Goal: Information Seeking & Learning: Learn about a topic

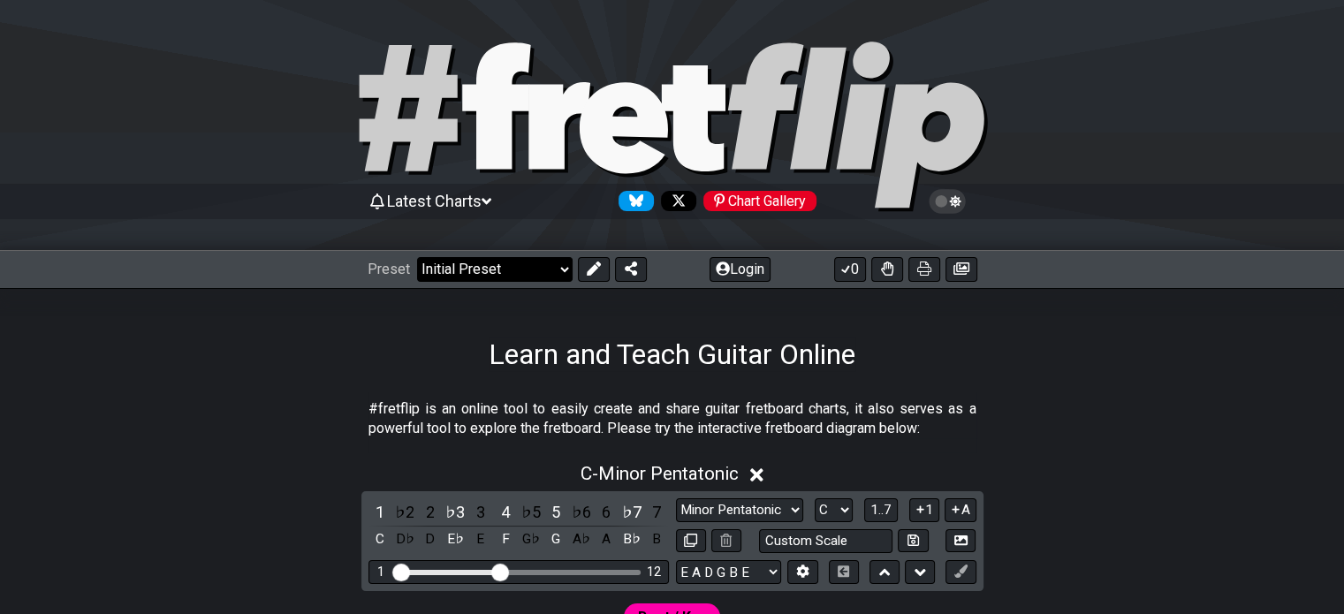
click at [563, 268] on select "Welcome to #fretflip! Initial Preset Custom Preset Minor Pentatonic Major Penta…" at bounding box center [494, 269] width 155 height 25
click at [417, 257] on select "Welcome to #fretflip! Initial Preset Custom Preset Minor Pentatonic Major Penta…" at bounding box center [494, 269] width 155 height 25
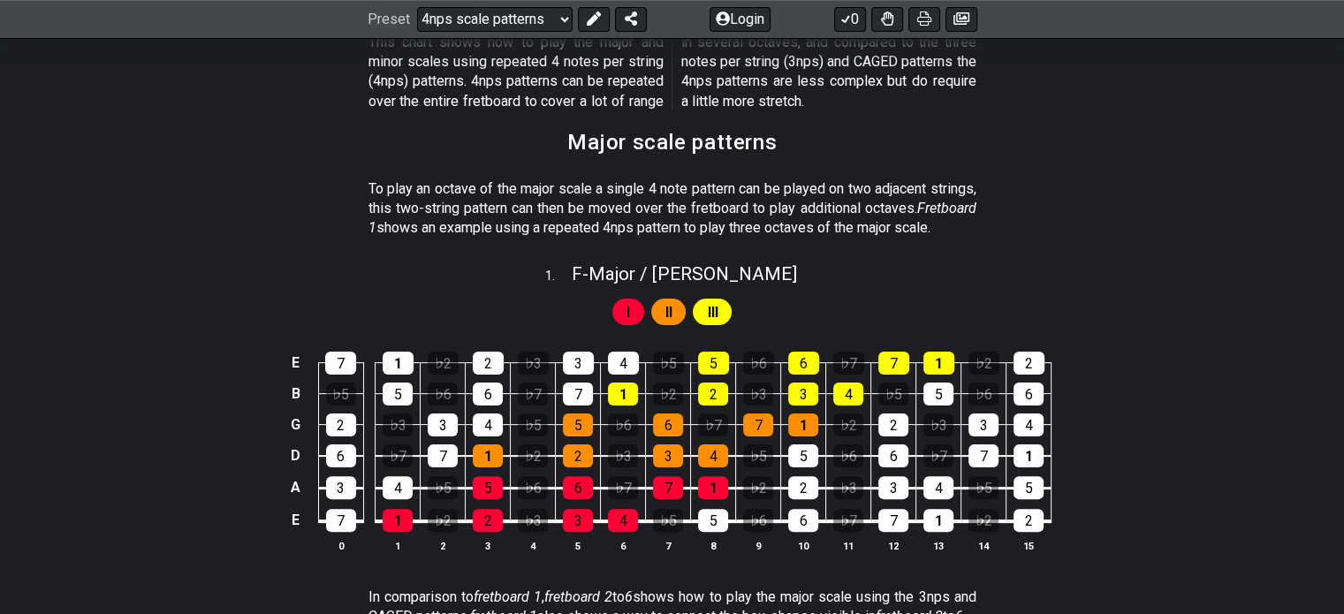
scroll to position [278, 0]
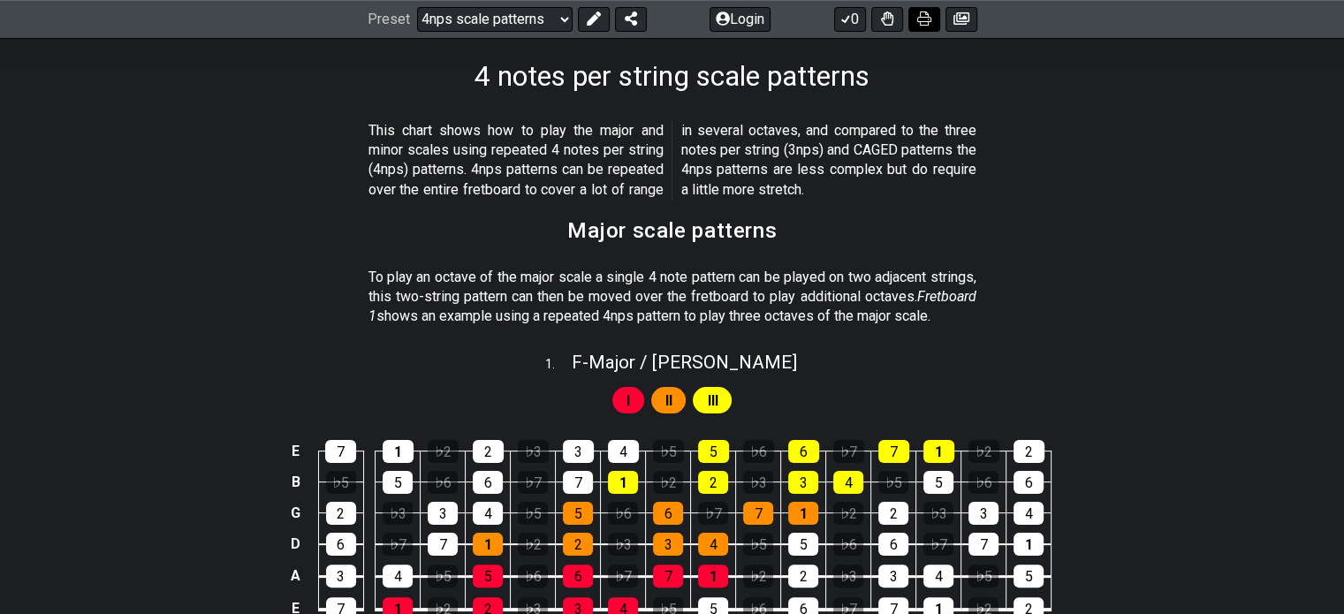
click at [922, 20] on icon at bounding box center [924, 19] width 14 height 14
click at [557, 14] on select "Welcome to #fretflip! Initial Preset Custom Preset Minor Pentatonic Major Penta…" at bounding box center [494, 19] width 155 height 25
click at [417, 7] on select "Welcome to #fretflip! Initial Preset Custom Preset Minor Pentatonic Major Penta…" at bounding box center [494, 19] width 155 height 25
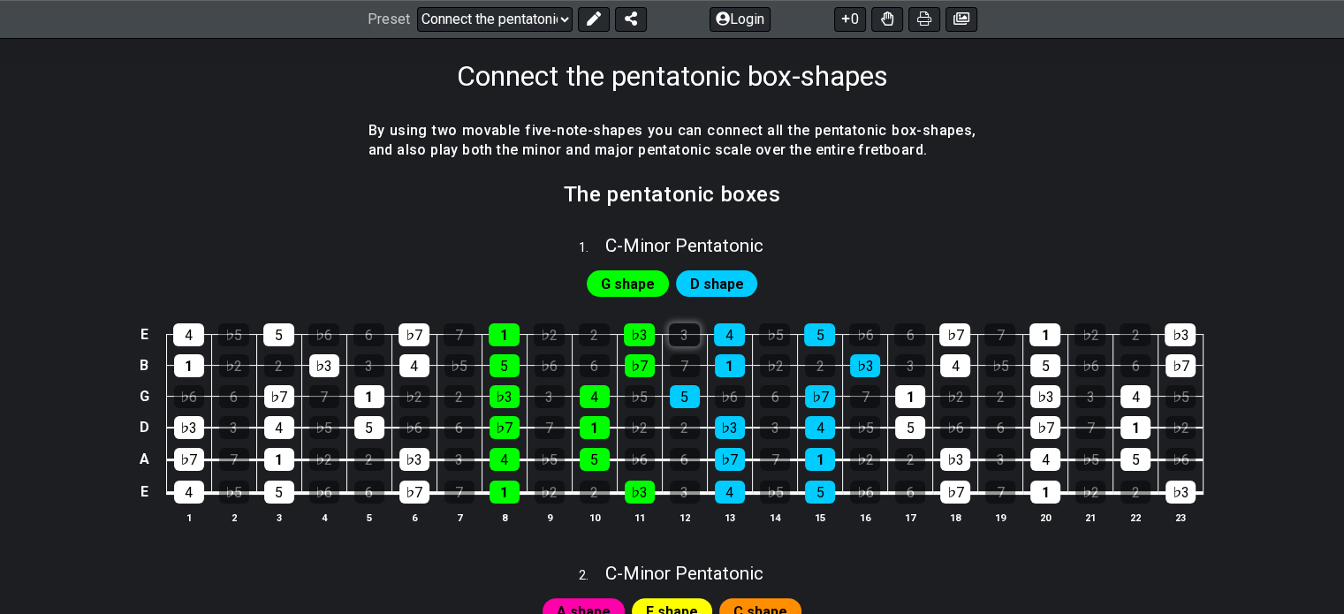
click at [928, 16] on icon at bounding box center [924, 19] width 14 height 14
click at [565, 19] on select "Welcome to #fretflip! Initial Preset Custom Preset Minor Pentatonic Major Penta…" at bounding box center [494, 19] width 155 height 25
click at [417, 7] on select "Welcome to #fretflip! Initial Preset Custom Preset Minor Pentatonic Major Penta…" at bounding box center [494, 19] width 155 height 25
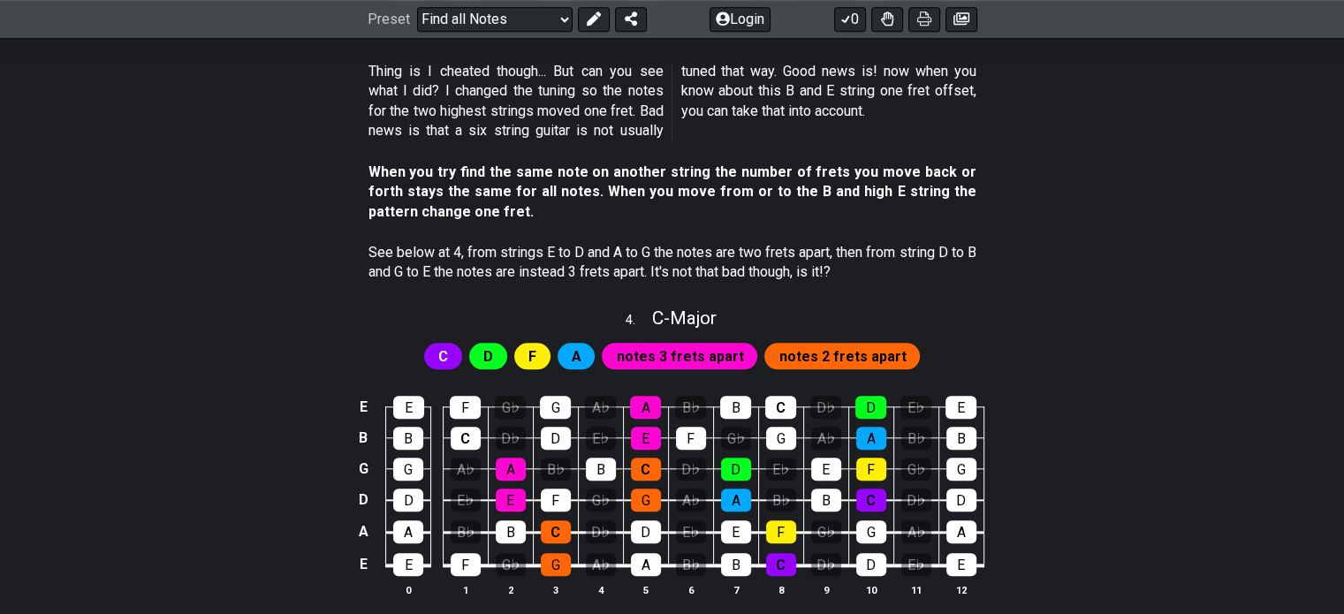
scroll to position [1692, 0]
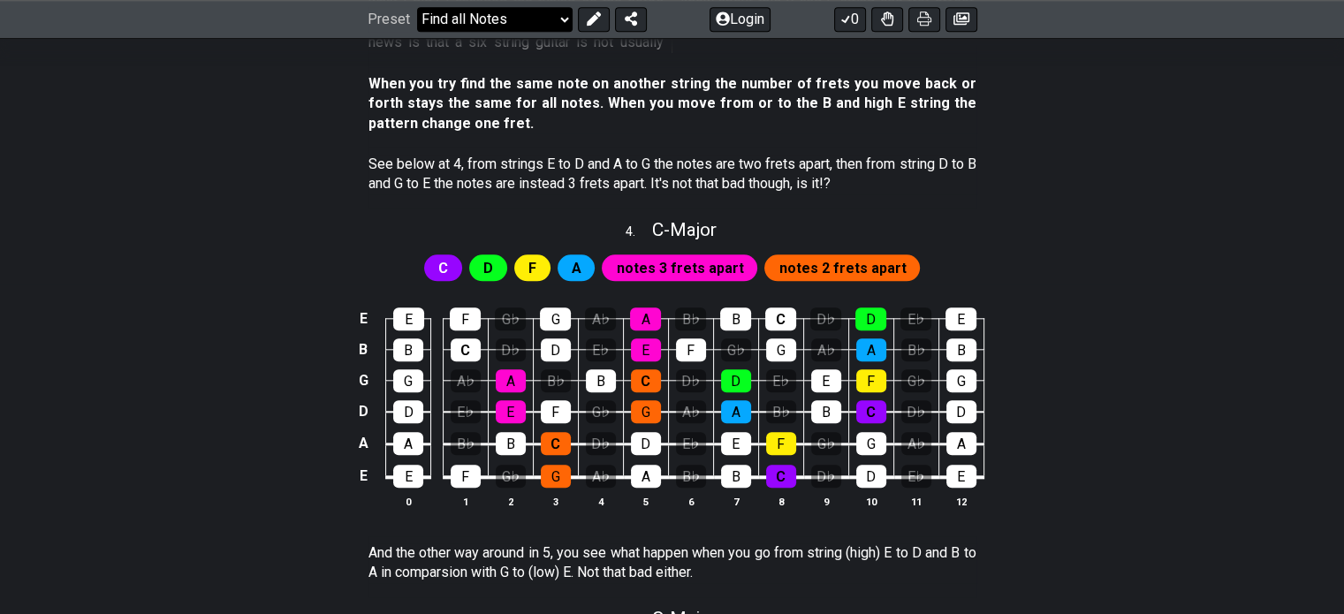
click at [562, 16] on select "Welcome to #fretflip! Initial Preset Custom Preset Minor Pentatonic Major Penta…" at bounding box center [494, 19] width 155 height 25
click at [417, 32] on select "Welcome to #fretflip! Initial Preset Custom Preset Minor Pentatonic Major Penta…" at bounding box center [494, 19] width 155 height 25
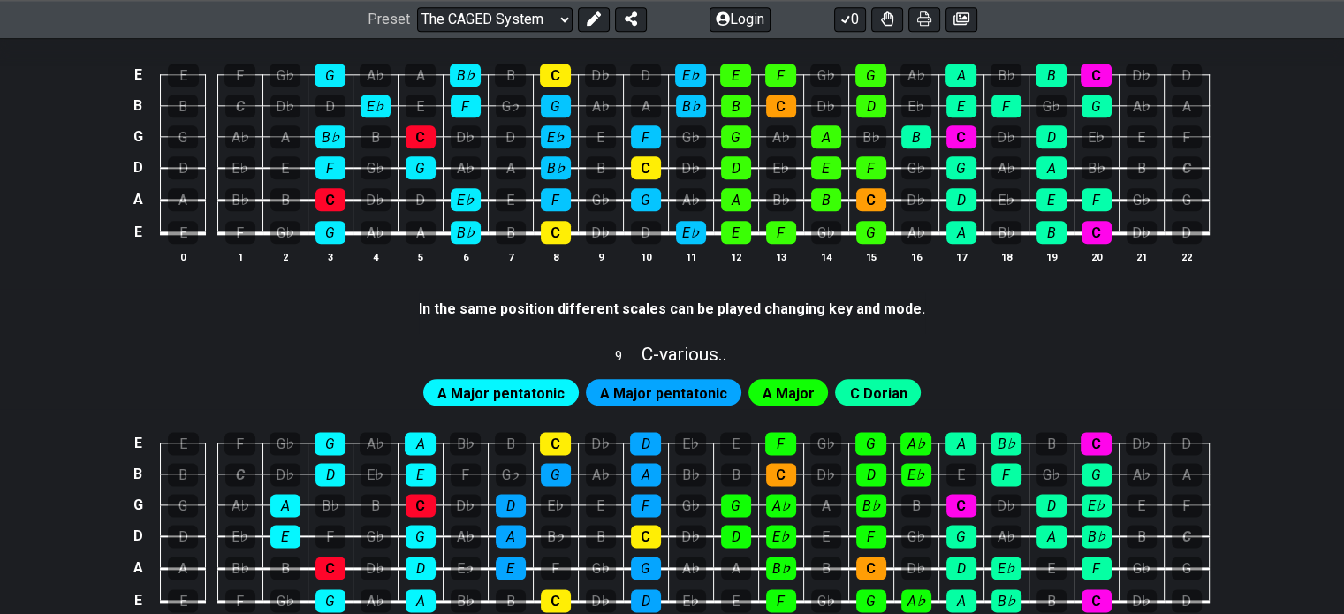
scroll to position [2473, 0]
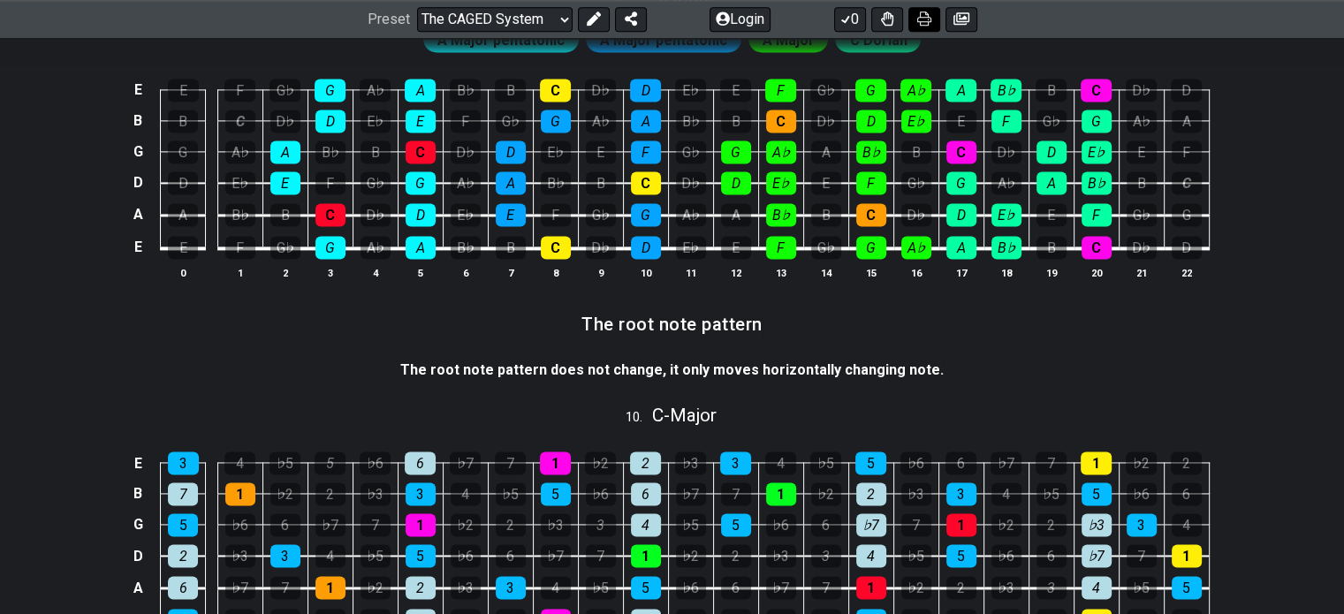
click at [926, 19] on icon at bounding box center [924, 19] width 14 height 14
click at [564, 23] on select "Welcome to #fretflip! Initial Preset Custom Preset Minor Pentatonic Major Penta…" at bounding box center [494, 19] width 155 height 25
click at [417, 32] on select "Welcome to #fretflip! Initial Preset Custom Preset Minor Pentatonic Major Penta…" at bounding box center [494, 19] width 155 height 25
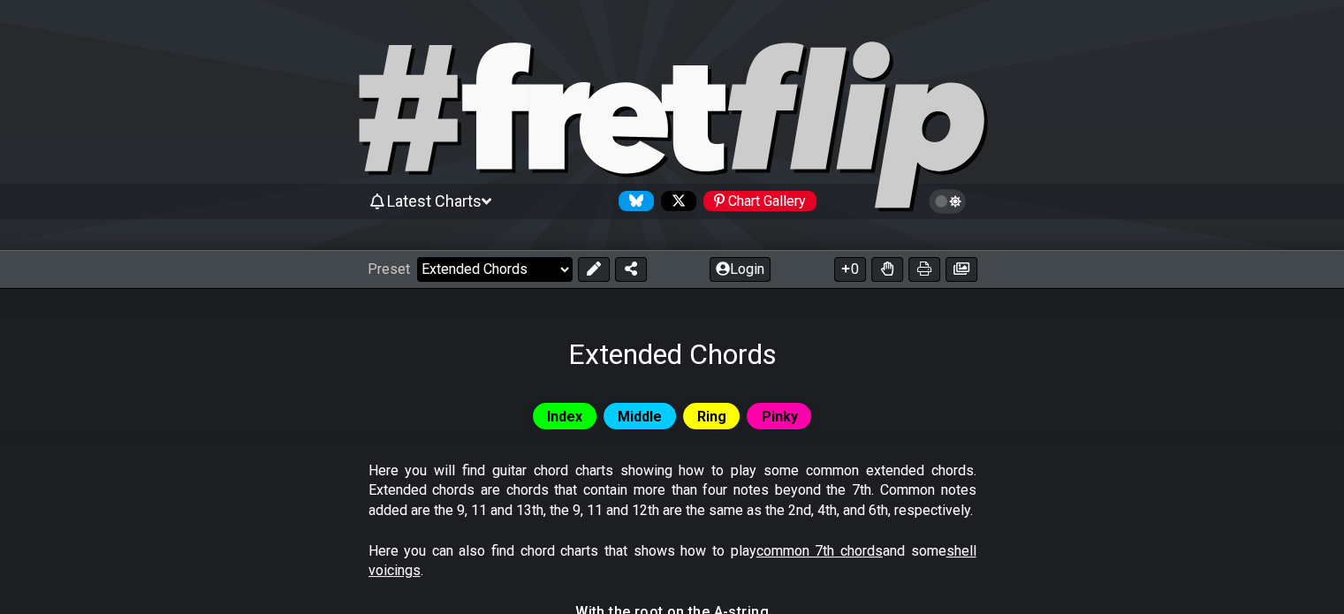
click at [556, 261] on select "Welcome to #fretflip! Initial Preset Custom Preset Minor Pentatonic Major Penta…" at bounding box center [494, 269] width 155 height 25
click at [417, 257] on select "Welcome to #fretflip! Initial Preset Custom Preset Minor Pentatonic Major Penta…" at bounding box center [494, 269] width 155 height 25
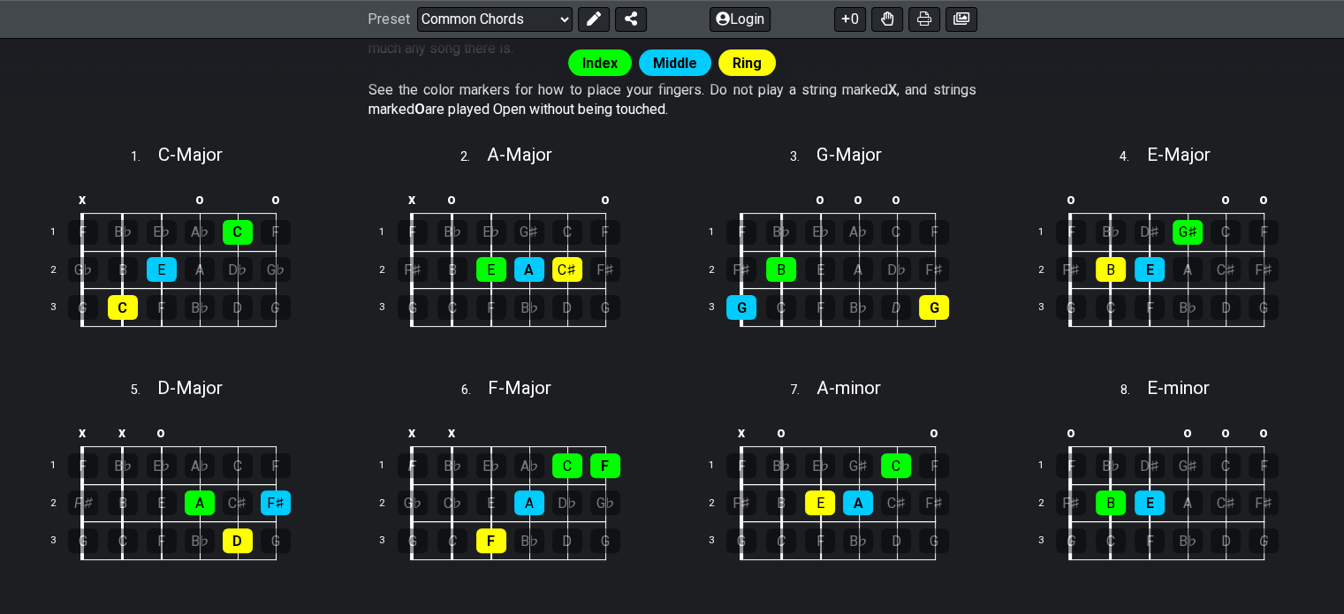
scroll to position [88, 0]
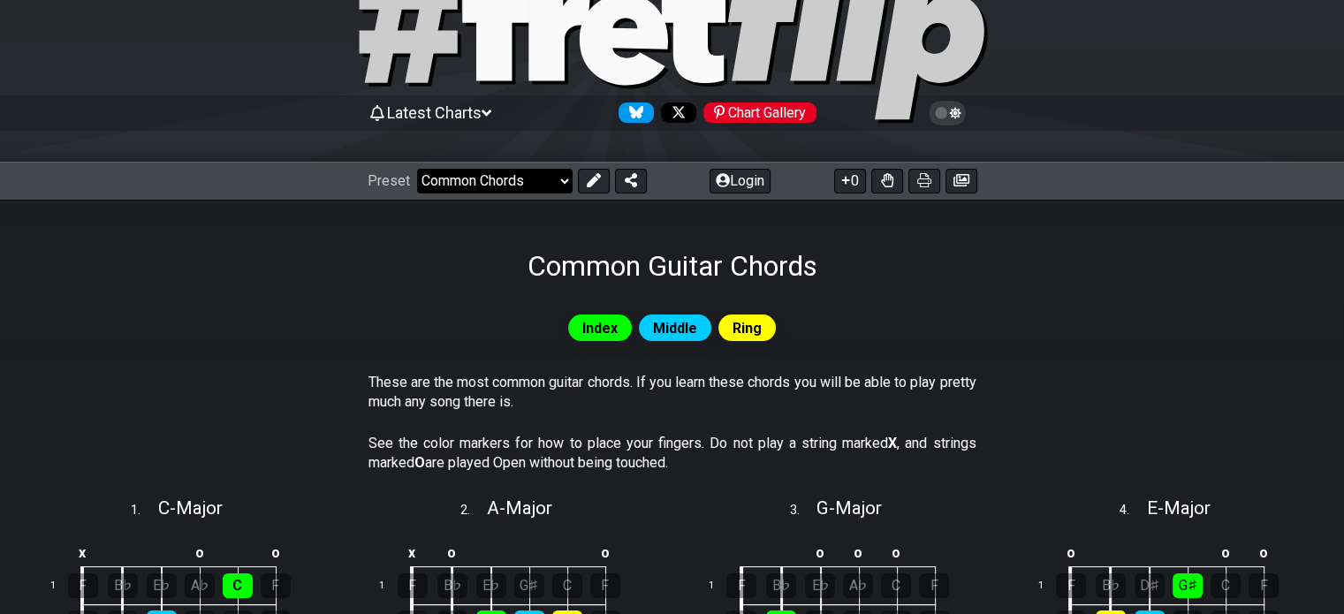
click at [511, 183] on select "Welcome to #fretflip! Initial Preset Custom Preset Minor Pentatonic Major Penta…" at bounding box center [494, 181] width 155 height 25
click at [417, 169] on select "Welcome to #fretflip! Initial Preset Custom Preset Minor Pentatonic Major Penta…" at bounding box center [494, 181] width 155 height 25
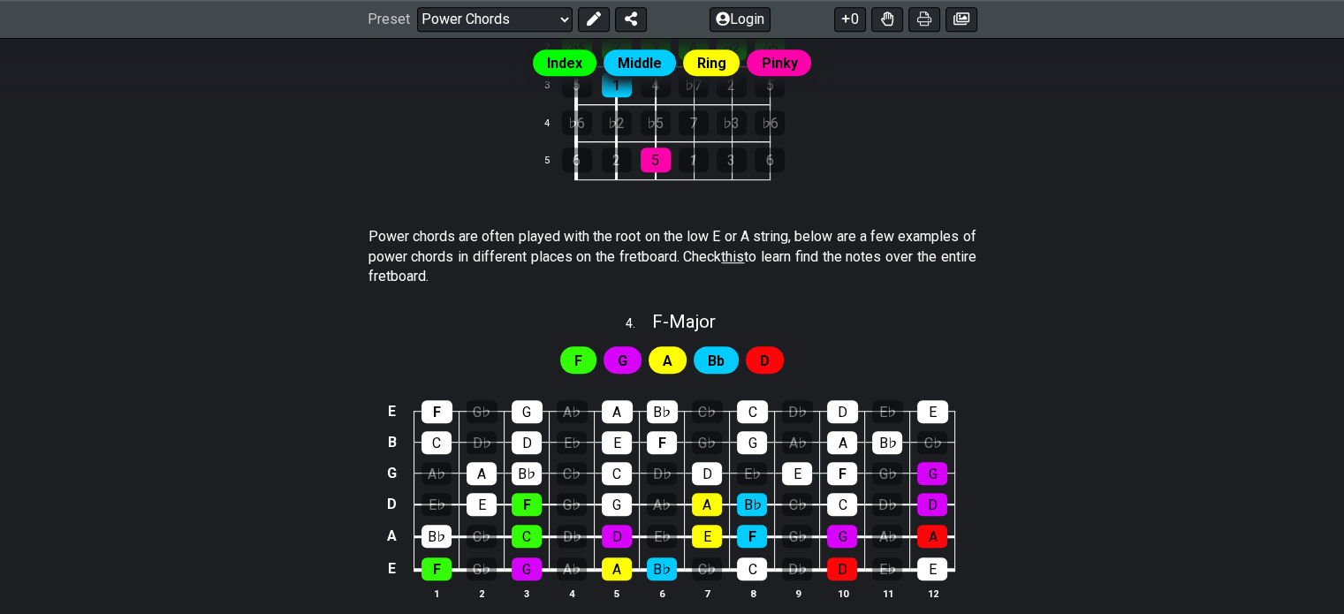
scroll to position [803, 0]
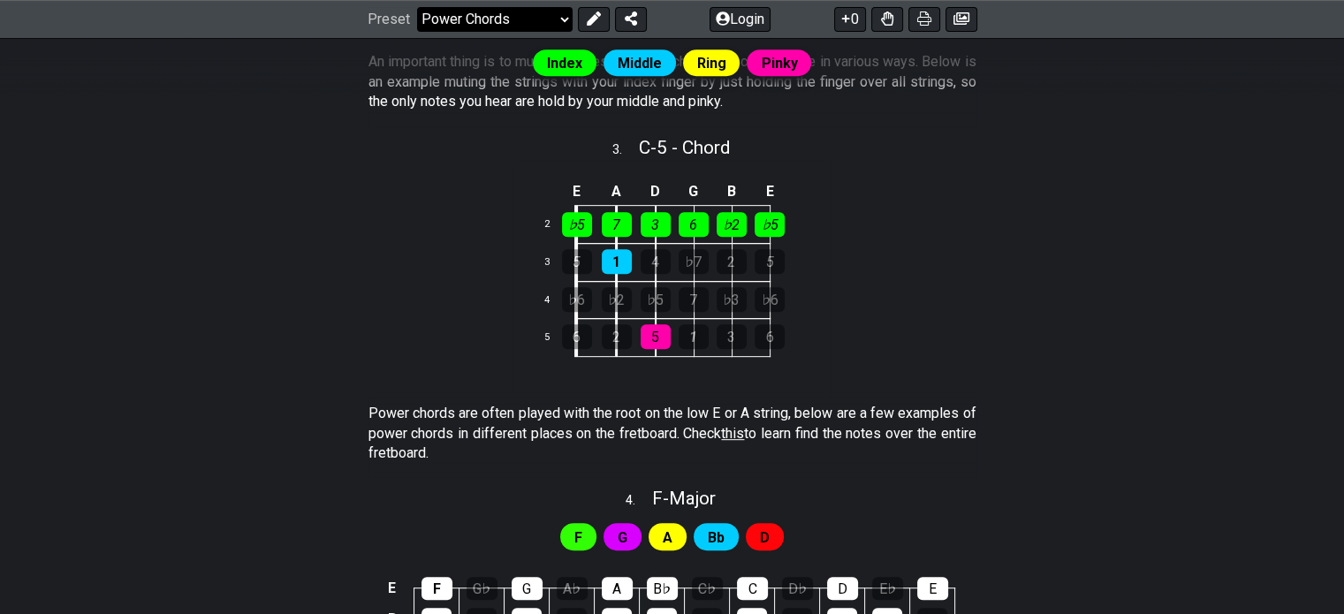
click at [561, 19] on select "Welcome to #fretflip! Initial Preset Custom Preset Minor Pentatonic Major Penta…" at bounding box center [494, 19] width 155 height 25
click at [417, 32] on select "Welcome to #fretflip! Initial Preset Custom Preset Minor Pentatonic Major Penta…" at bounding box center [494, 19] width 155 height 25
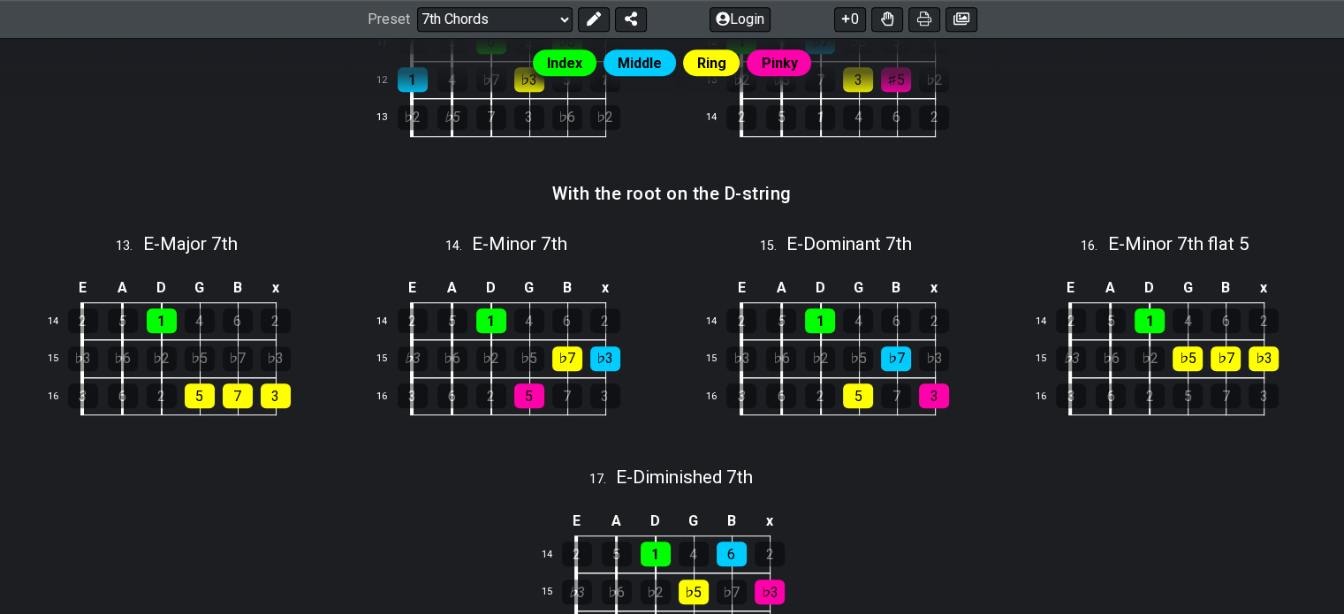
scroll to position [2032, 0]
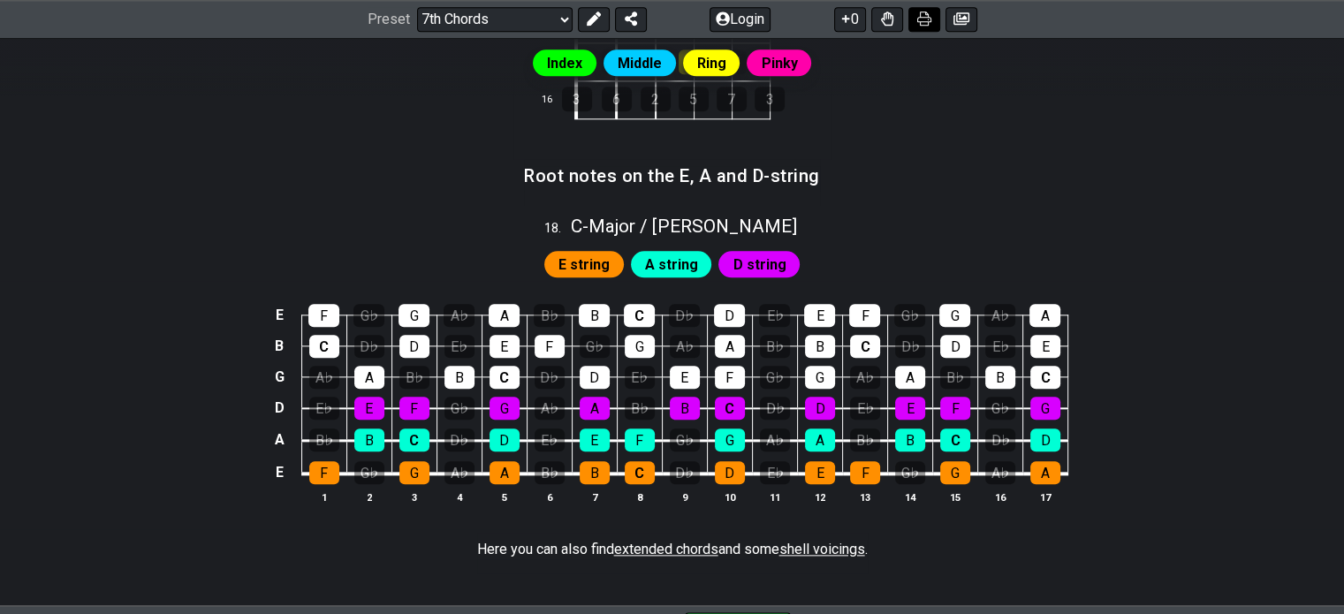
click at [928, 18] on icon at bounding box center [924, 19] width 14 height 14
click at [545, 13] on select "Welcome to #fretflip! Initial Preset Custom Preset Minor Pentatonic Major Penta…" at bounding box center [494, 19] width 155 height 25
click at [417, 32] on select "Welcome to #fretflip! Initial Preset Custom Preset Minor Pentatonic Major Penta…" at bounding box center [494, 19] width 155 height 25
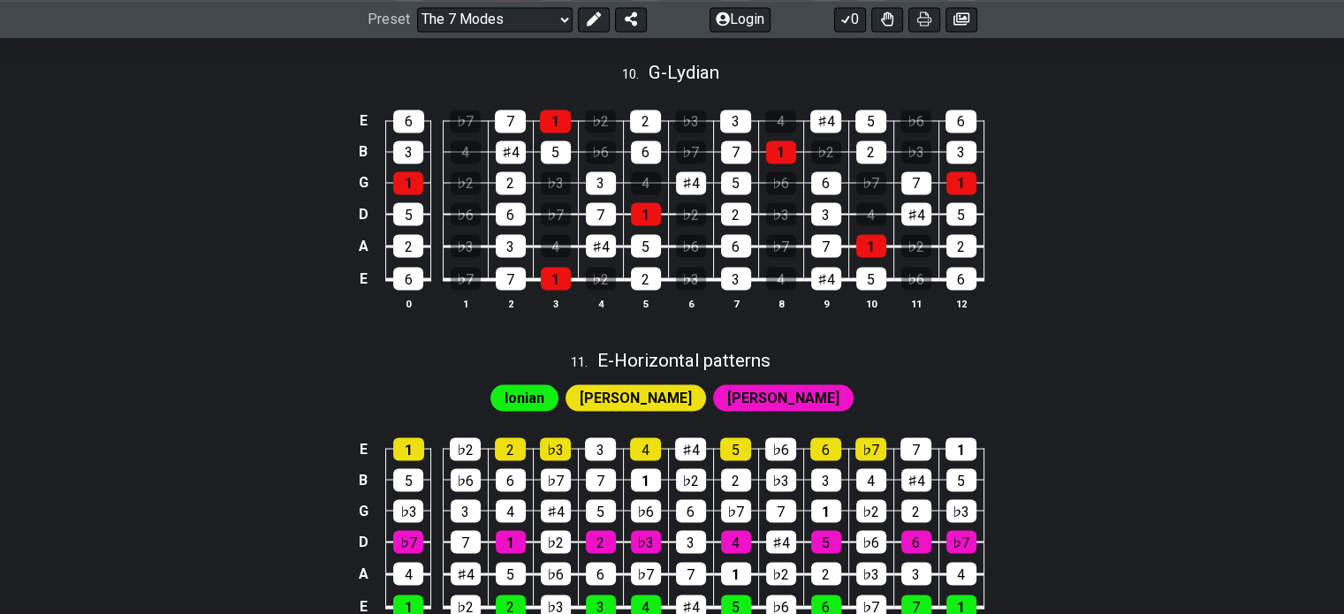
scroll to position [3074, 0]
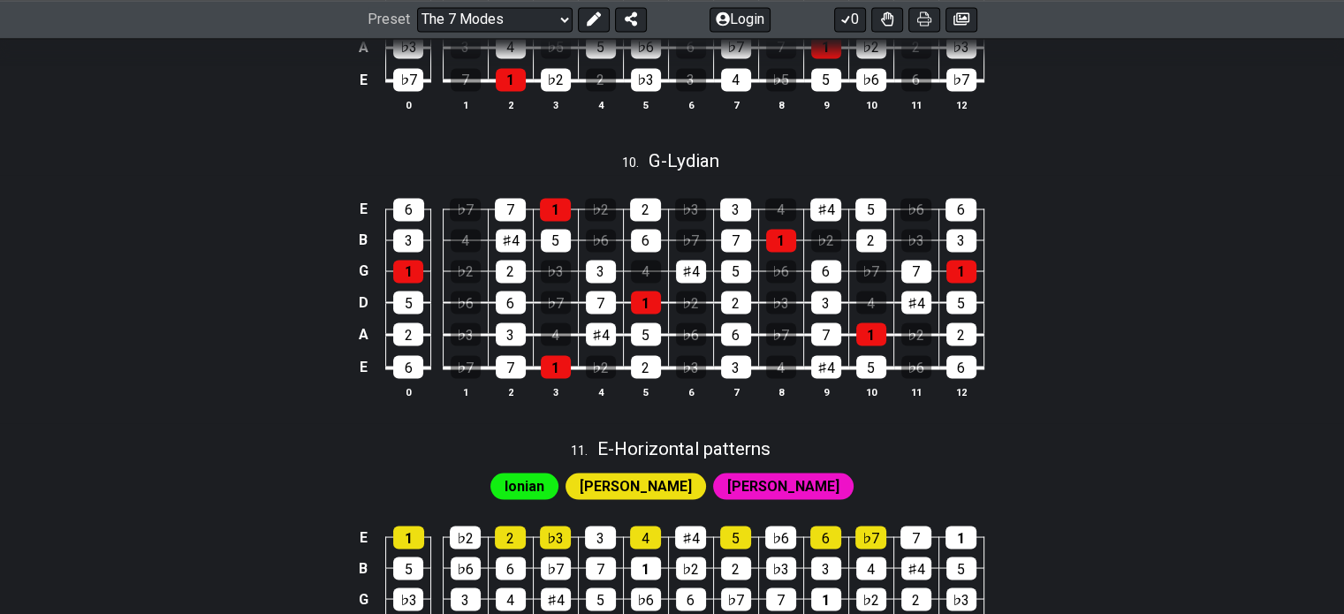
click at [923, 19] on icon at bounding box center [924, 19] width 14 height 14
click at [566, 11] on select "Welcome to #fretflip! Initial Preset Custom Preset Minor Pentatonic Major Penta…" at bounding box center [494, 19] width 155 height 25
click at [417, 32] on select "Welcome to #fretflip! Initial Preset Custom Preset Minor Pentatonic Major Penta…" at bounding box center [494, 19] width 155 height 25
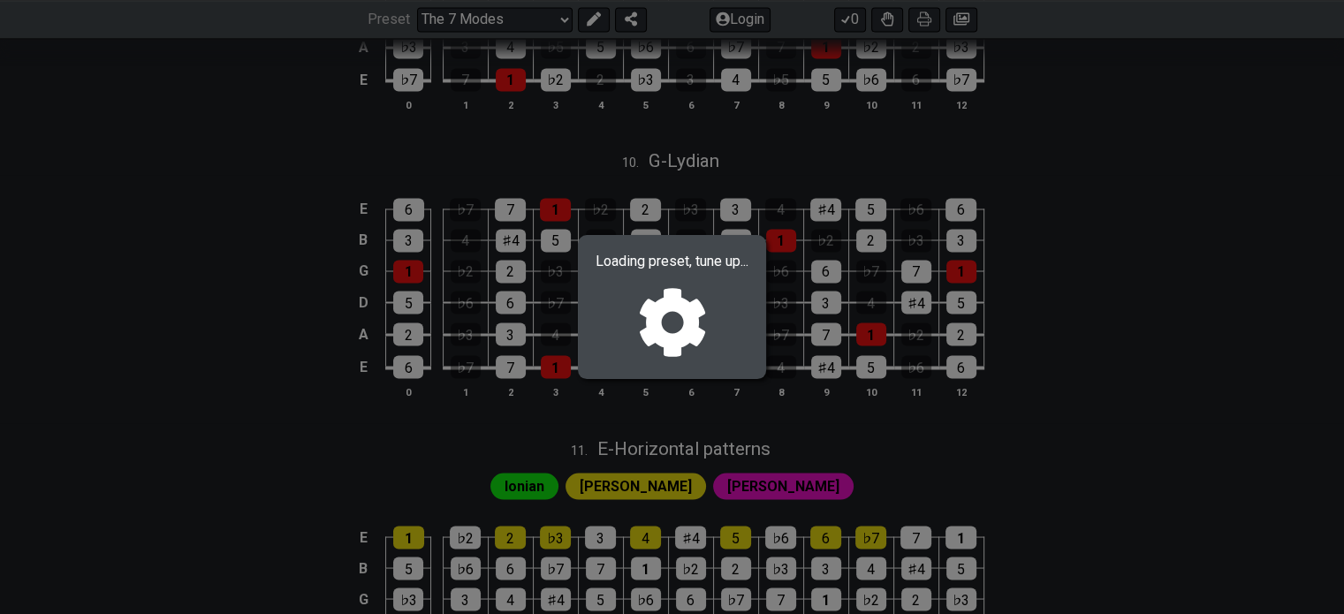
select select "/user-defined"
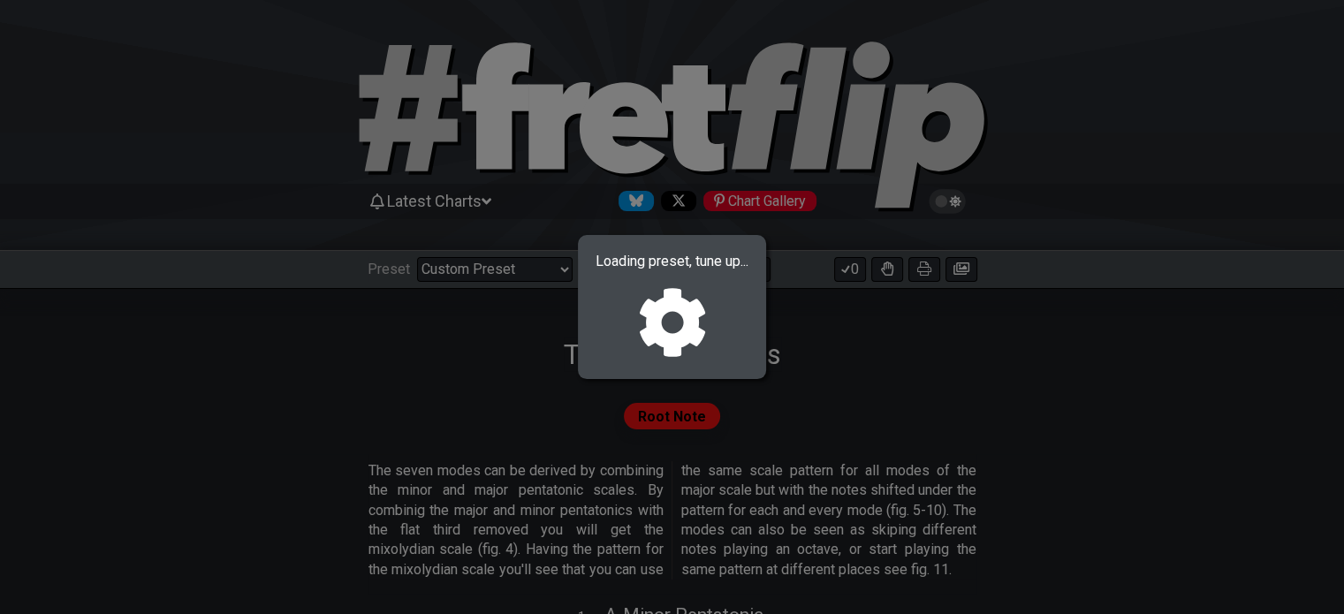
select select "A"
select select "C"
select select "A"
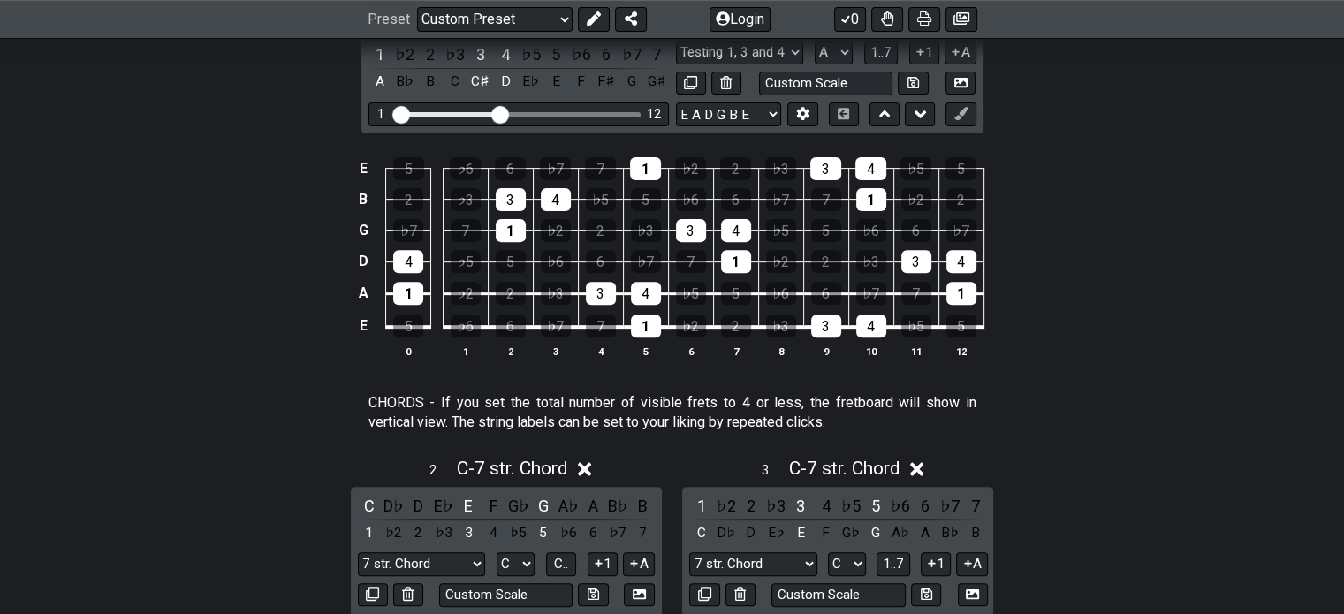
scroll to position [442, 0]
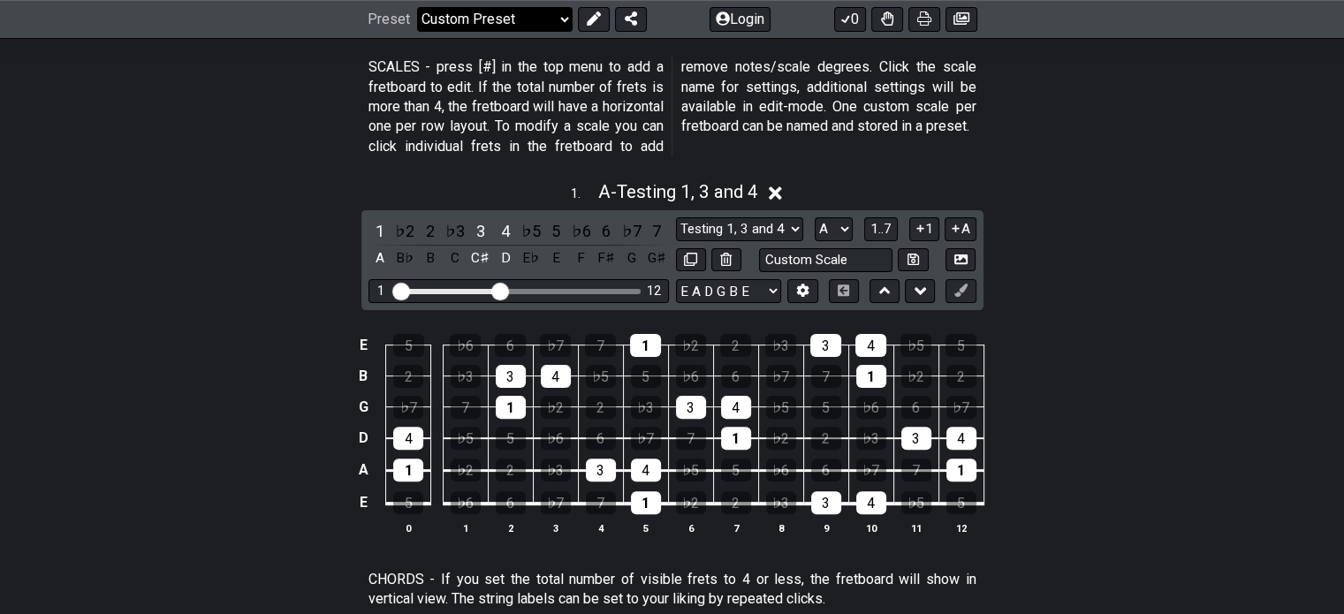
click at [559, 17] on select "Welcome to #fretflip! Initial Preset Custom Preset Minor Pentatonic Major Penta…" at bounding box center [494, 19] width 155 height 25
click at [417, 32] on select "Welcome to #fretflip! Initial Preset Custom Preset Minor Pentatonic Major Penta…" at bounding box center [494, 19] width 155 height 25
select select "/guitar-scales"
select select "C"
select select "Minor Pentatonic"
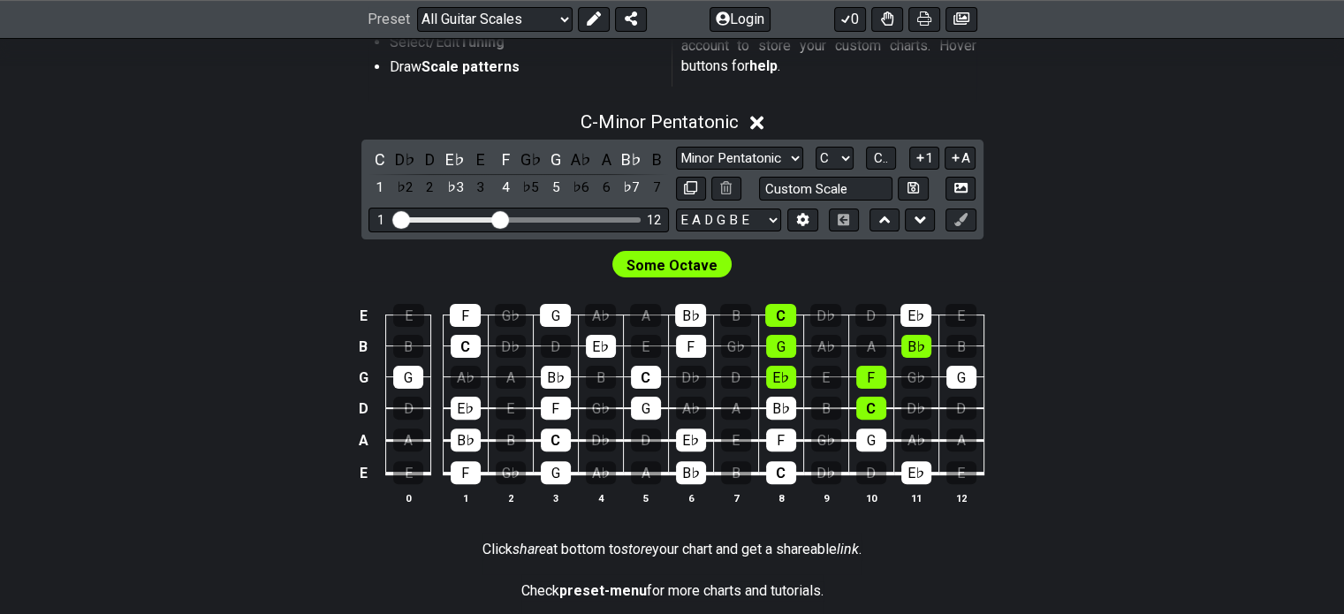
scroll to position [722, 0]
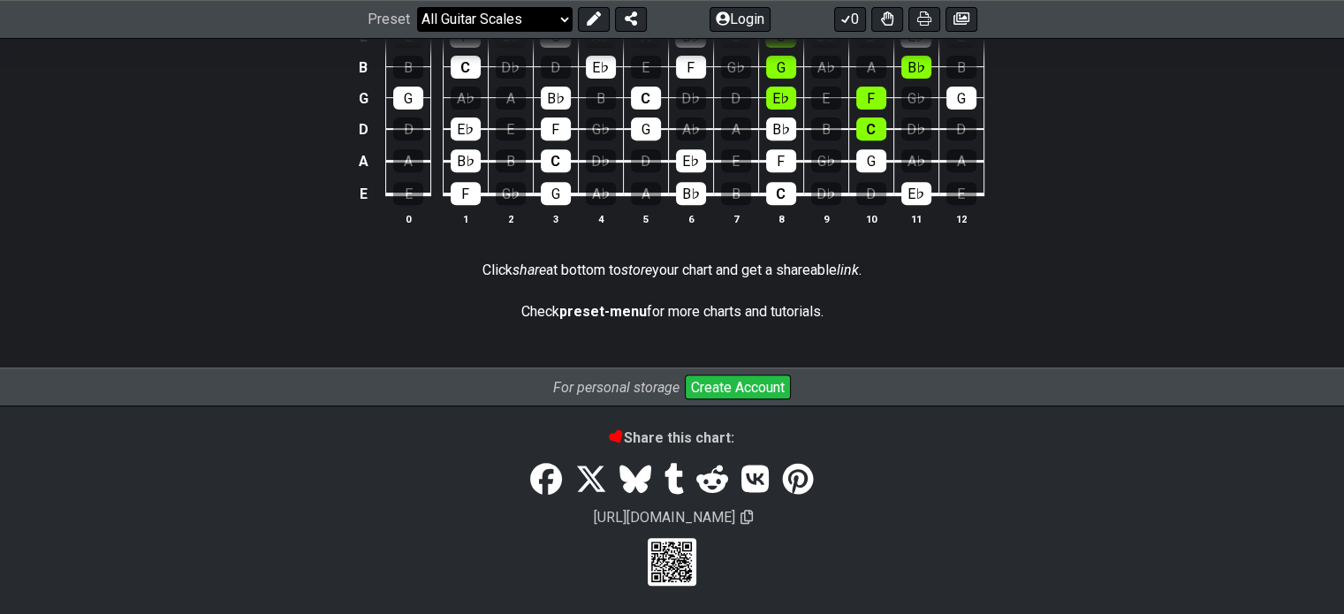
click at [561, 17] on select "Welcome to #fretflip! Initial Preset Custom Preset Minor Pentatonic Major Penta…" at bounding box center [494, 19] width 155 height 25
click at [417, 32] on select "Welcome to #fretflip! Initial Preset Custom Preset Minor Pentatonic Major Penta…" at bounding box center [494, 19] width 155 height 25
select select "/3nps-caged-shapes"
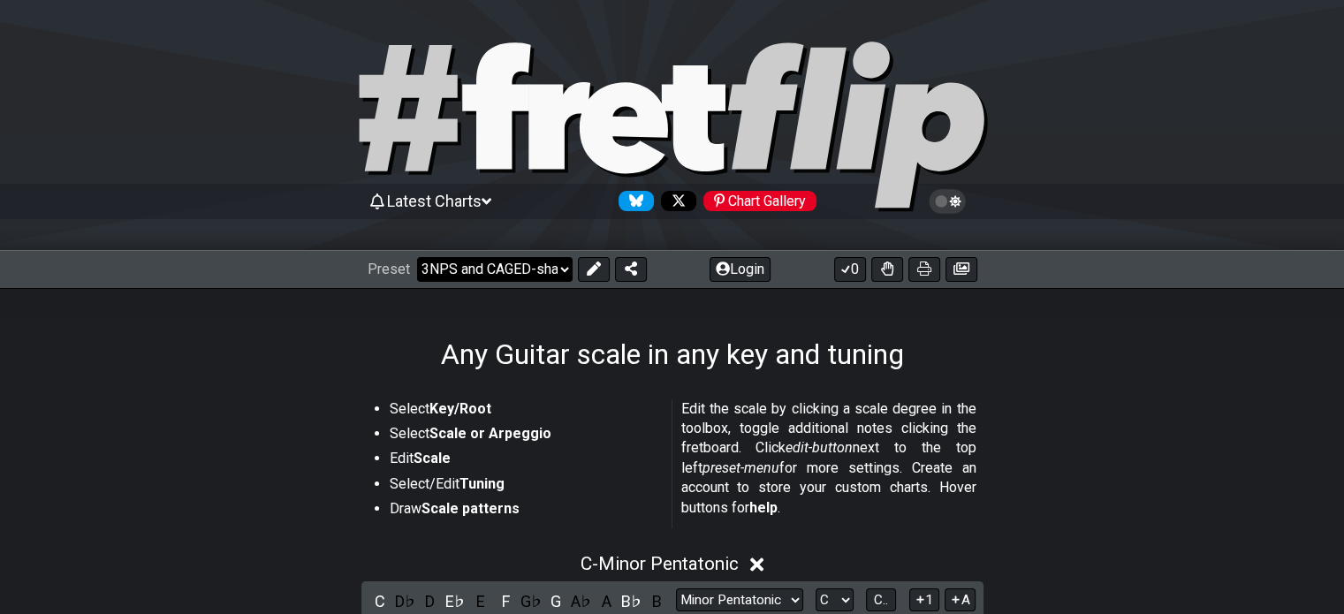
select select "A"
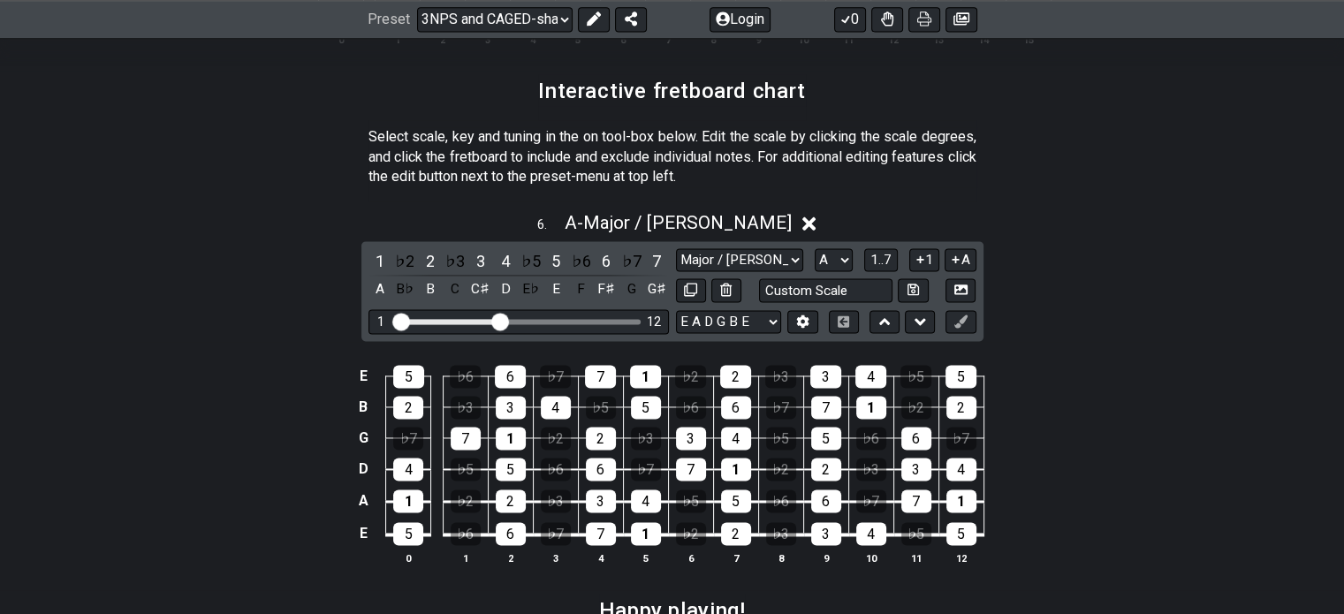
scroll to position [2153, 0]
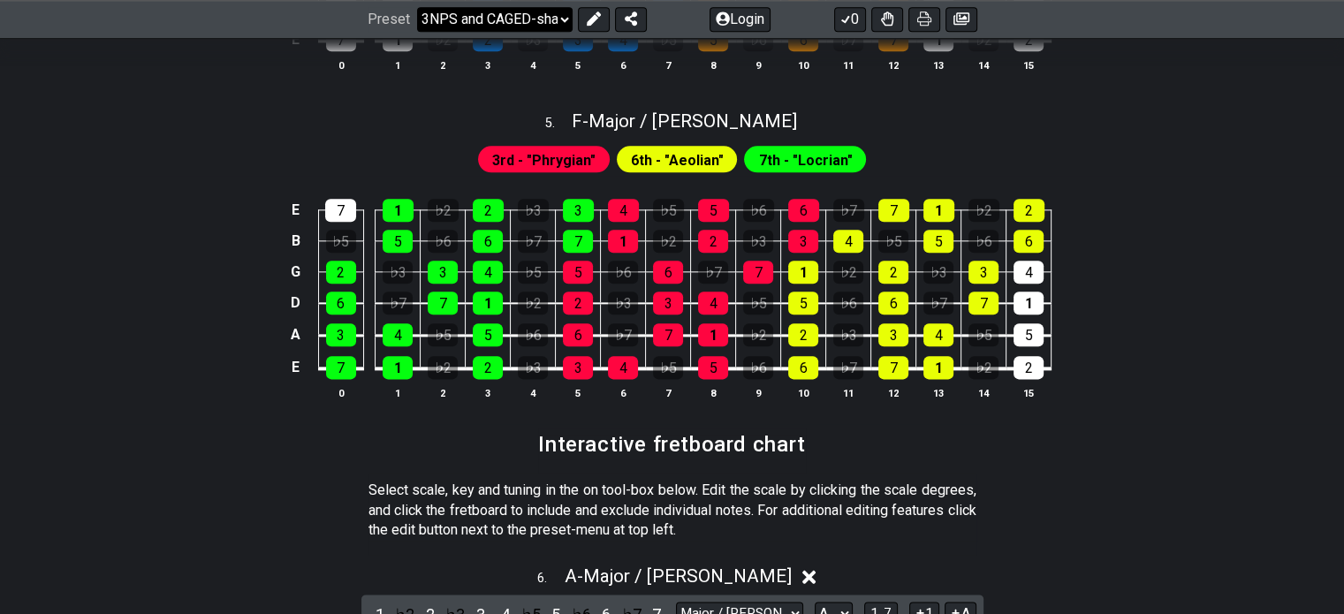
click at [562, 24] on select "Welcome to #fretflip! Initial Preset Custom Preset Minor Pentatonic Major Penta…" at bounding box center [494, 19] width 155 height 25
click at [417, 32] on select "Welcome to #fretflip! Initial Preset Custom Preset Minor Pentatonic Major Penta…" at bounding box center [494, 19] width 155 height 25
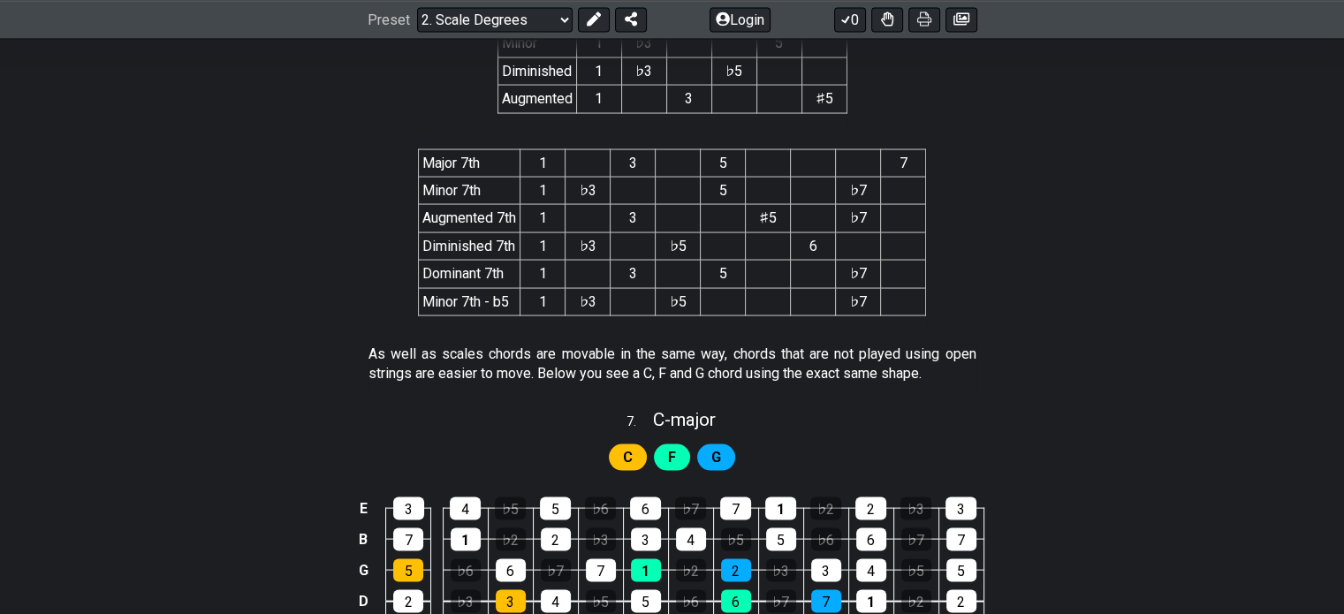
scroll to position [3975, 0]
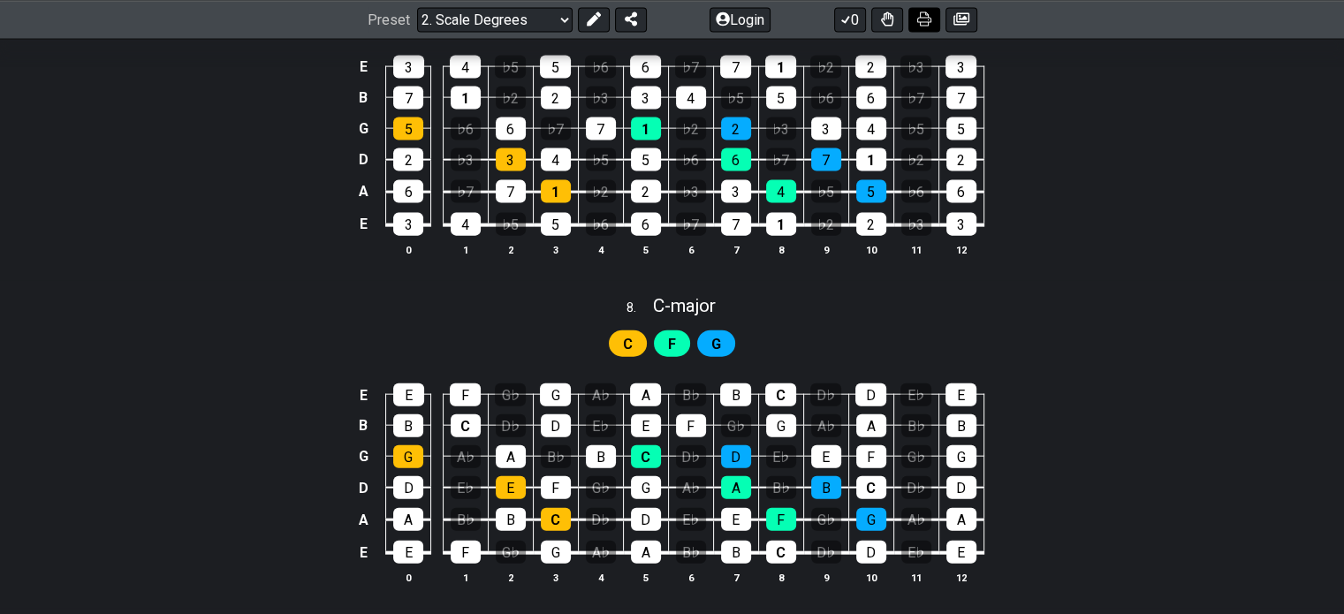
click at [922, 19] on icon at bounding box center [924, 19] width 14 height 14
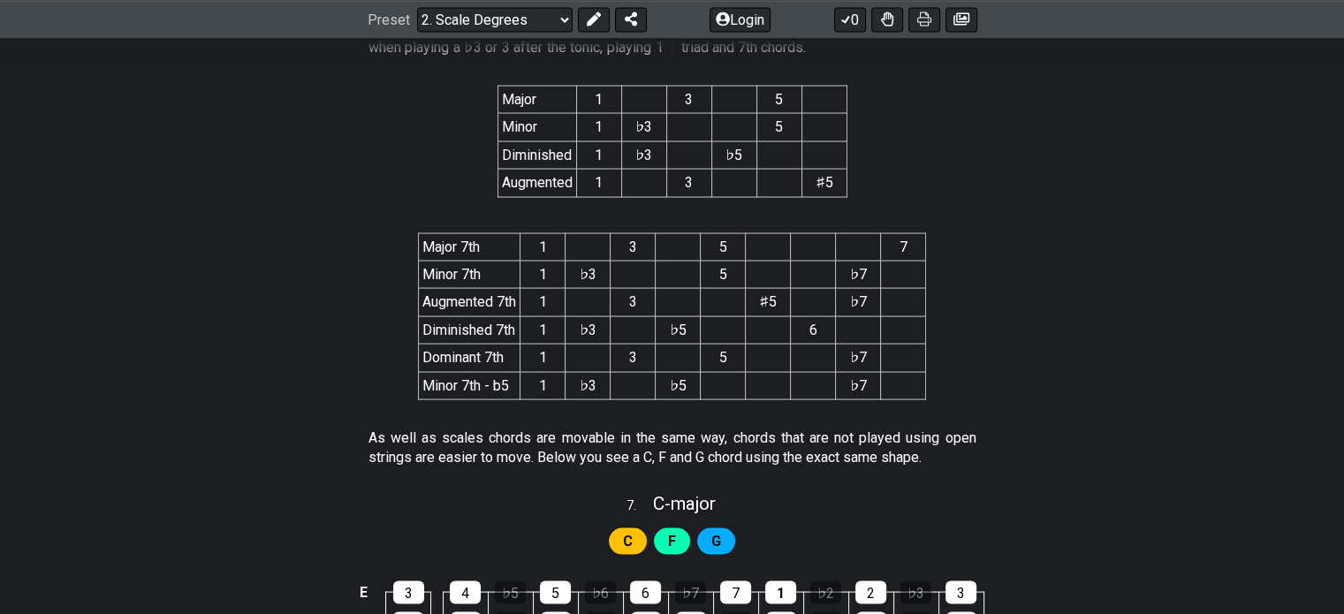
scroll to position [3361, 0]
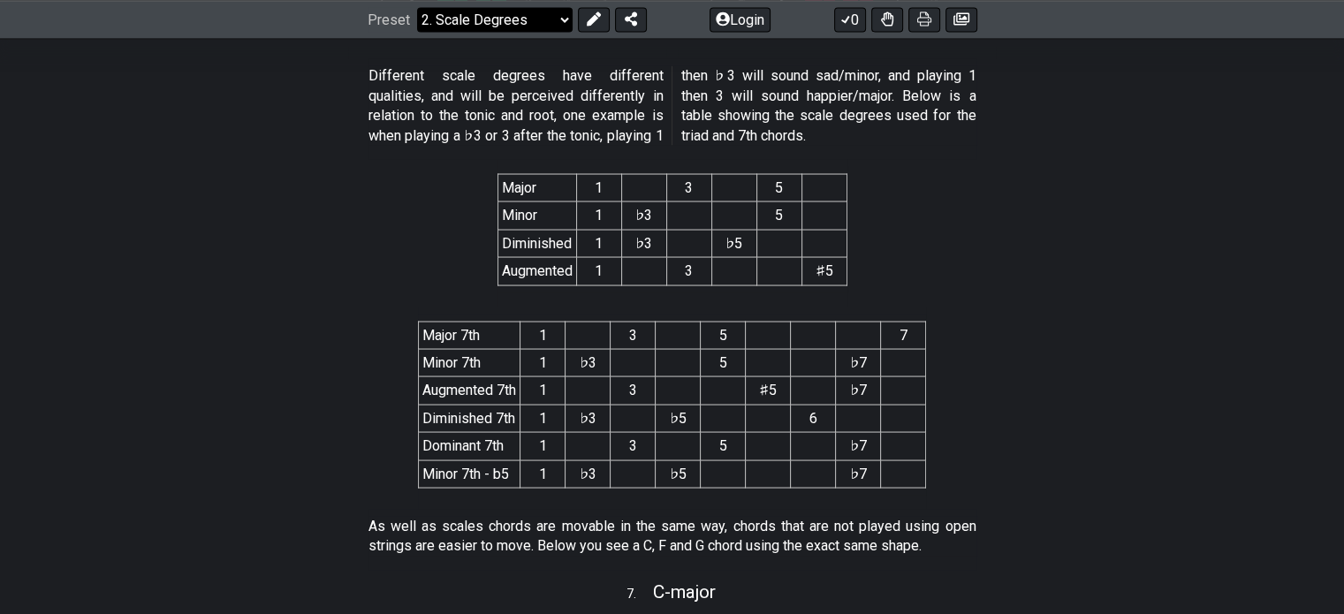
click at [562, 27] on select "Welcome to #fretflip! Initial Preset Custom Preset Minor Pentatonic Major Penta…" at bounding box center [494, 19] width 155 height 25
click at [417, 32] on select "Welcome to #fretflip! Initial Preset Custom Preset Minor Pentatonic Major Penta…" at bounding box center [494, 19] width 155 height 25
select select "/minor-pentatonic"
select select "C"
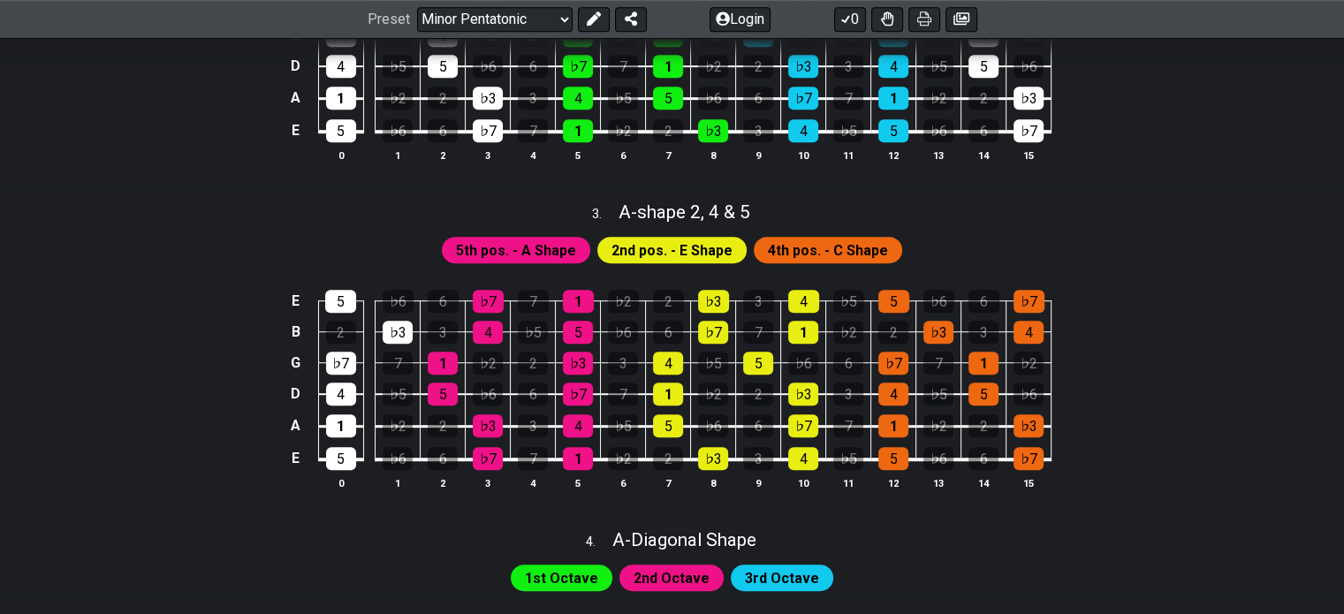
scroll to position [707, 0]
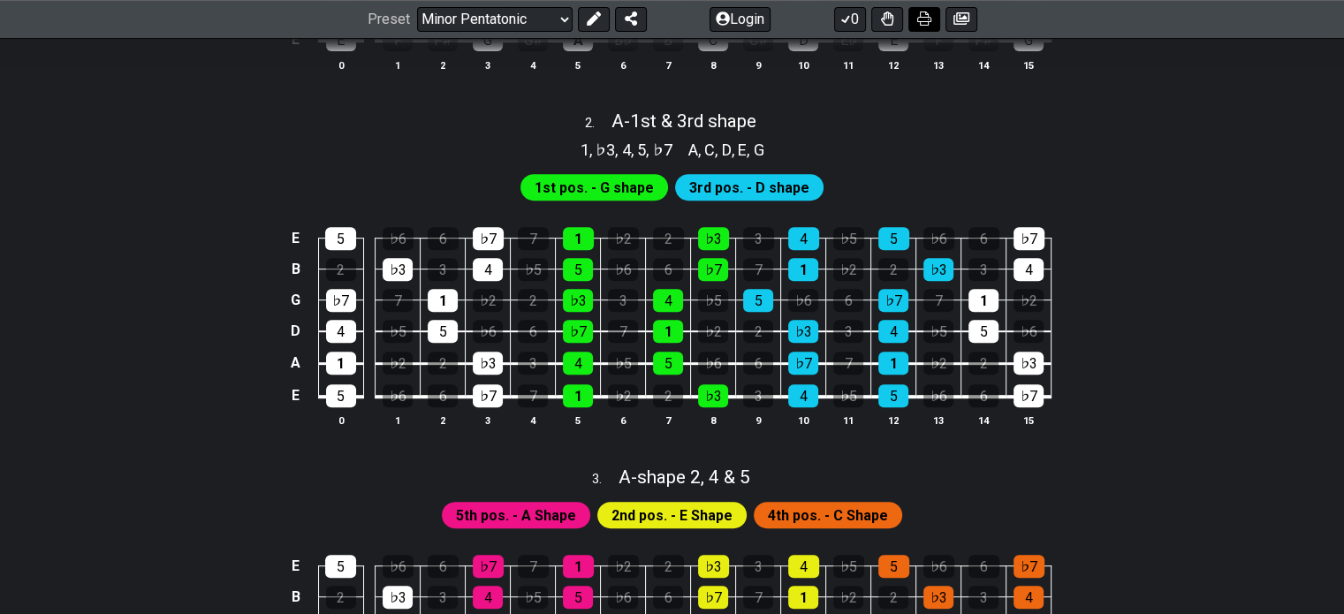
click at [933, 15] on button at bounding box center [924, 19] width 32 height 25
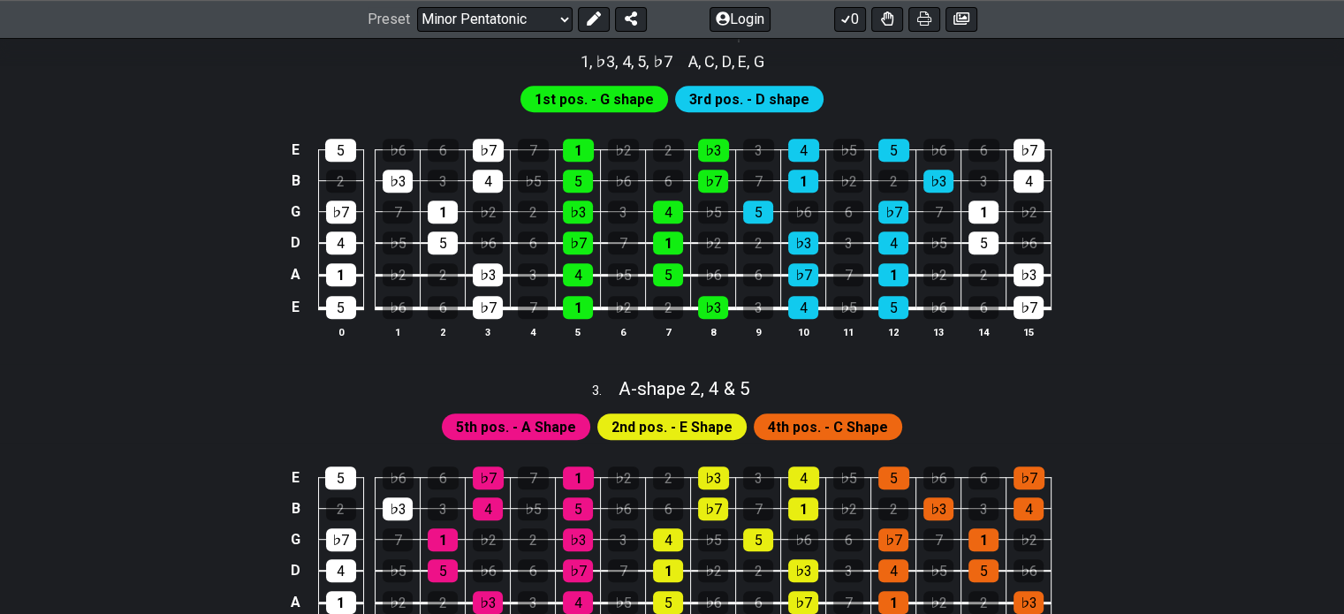
scroll to position [883, 0]
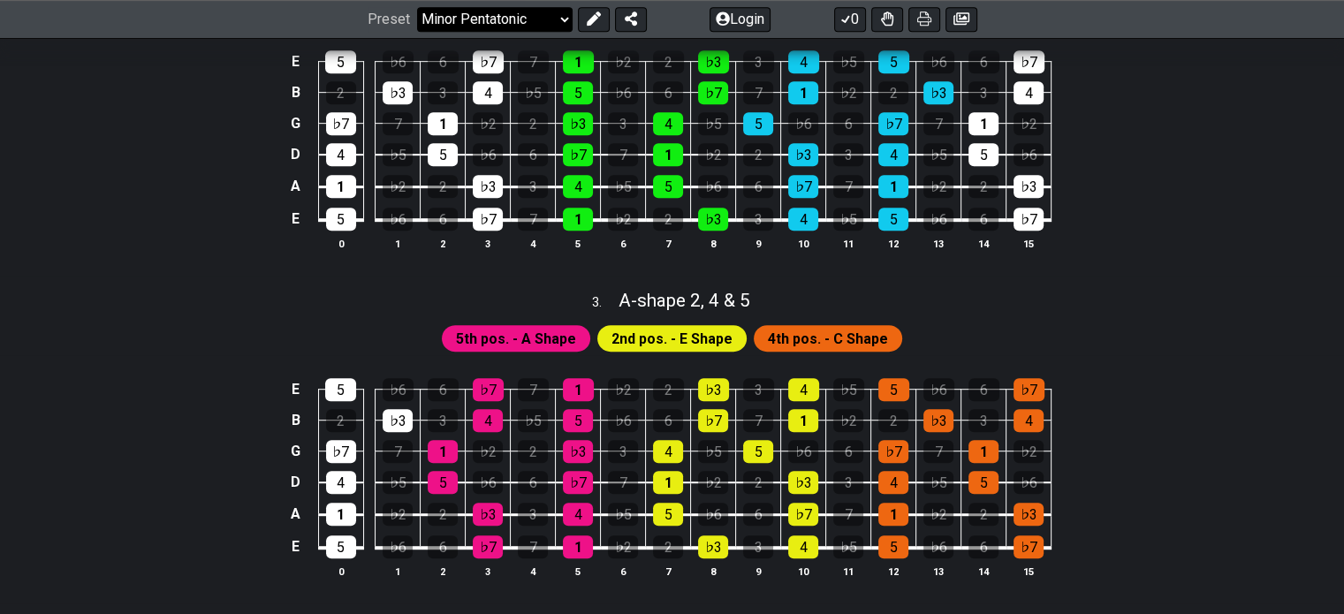
click at [561, 19] on select "Welcome to #fretflip! Initial Preset Custom Preset Minor Pentatonic Major Penta…" at bounding box center [494, 19] width 155 height 25
click at [417, 32] on select "Welcome to #fretflip! Initial Preset Custom Preset Minor Pentatonic Major Penta…" at bounding box center [494, 19] width 155 height 25
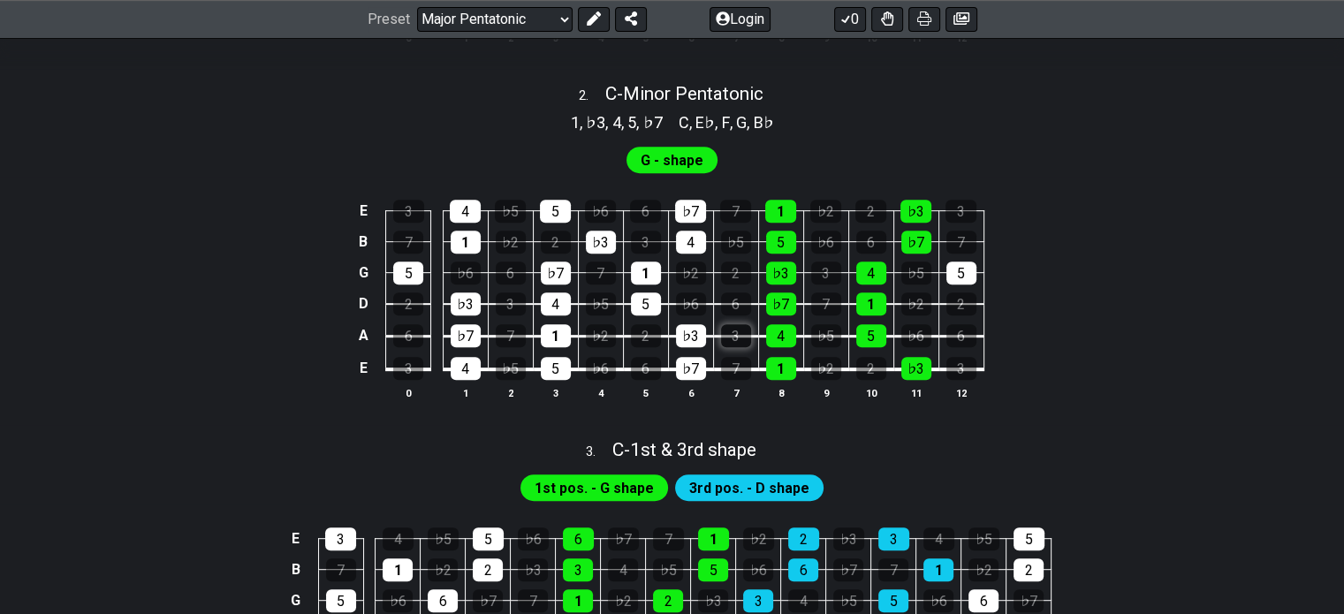
scroll to position [972, 0]
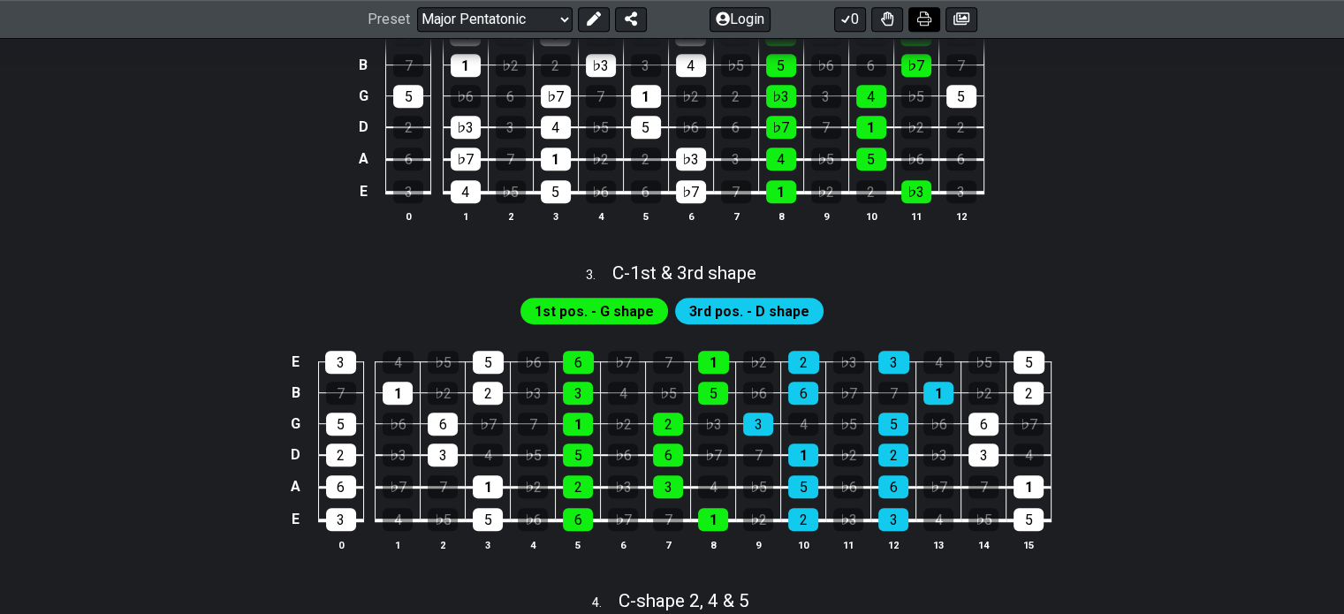
click at [922, 15] on icon at bounding box center [924, 19] width 14 height 14
click at [563, 17] on select "Welcome to #fretflip! Initial Preset Custom Preset Minor Pentatonic Major Penta…" at bounding box center [494, 19] width 155 height 25
click at [417, 32] on select "Welcome to #fretflip! Initial Preset Custom Preset Minor Pentatonic Major Penta…" at bounding box center [494, 19] width 155 height 25
select select "/harmonizing-scales"
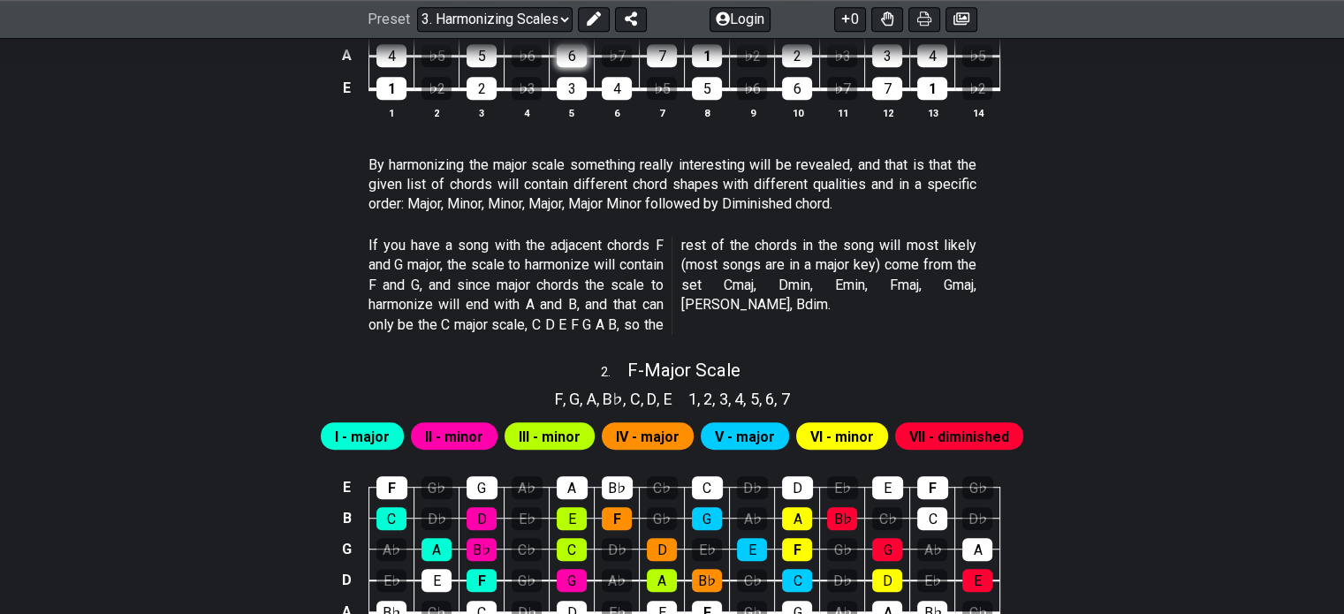
scroll to position [912, 0]
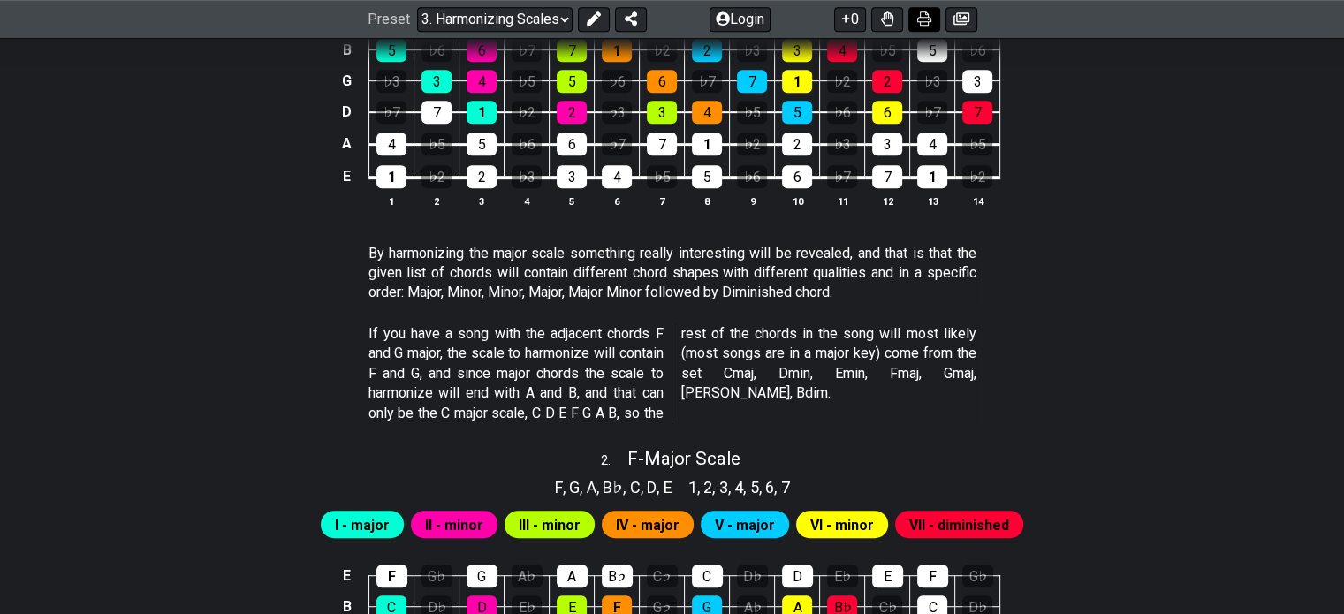
click at [924, 18] on icon at bounding box center [924, 19] width 14 height 14
